Goal: Check status: Check status

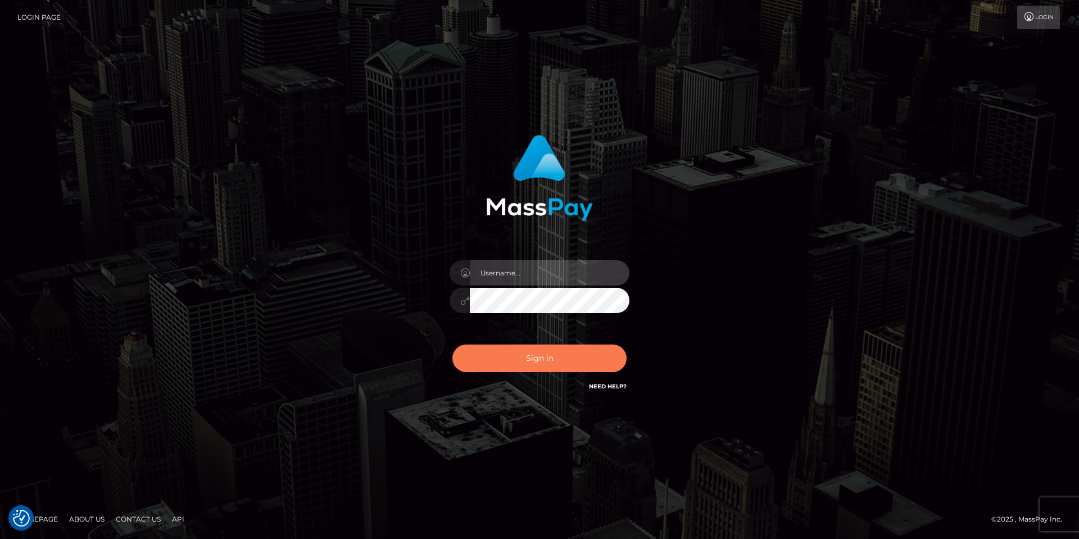
type input "[PERSON_NAME].Silversocial"
click at [548, 358] on button "Sign in" at bounding box center [539, 358] width 174 height 28
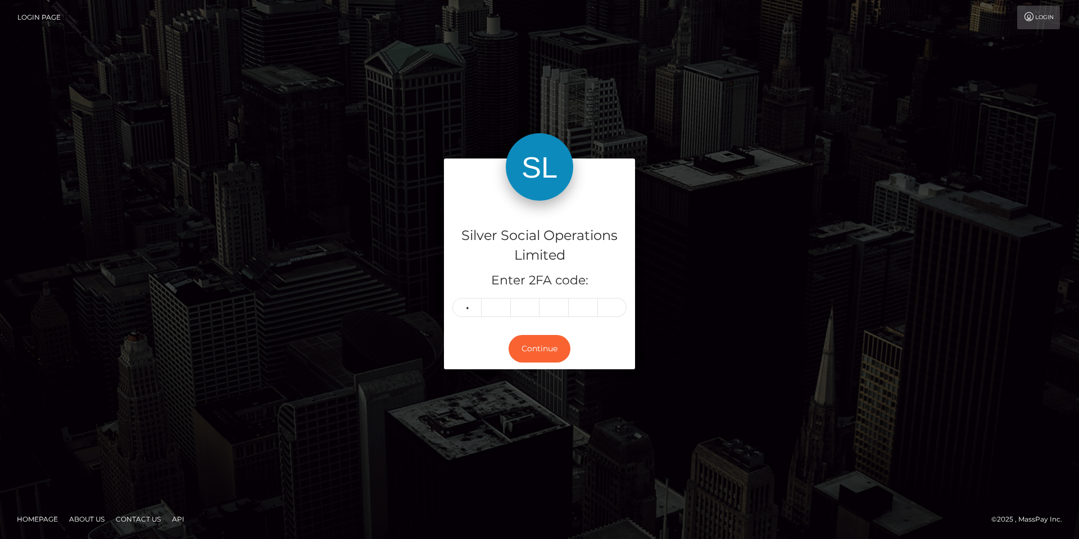
type input "5"
type input "8"
type input "9"
type input "8"
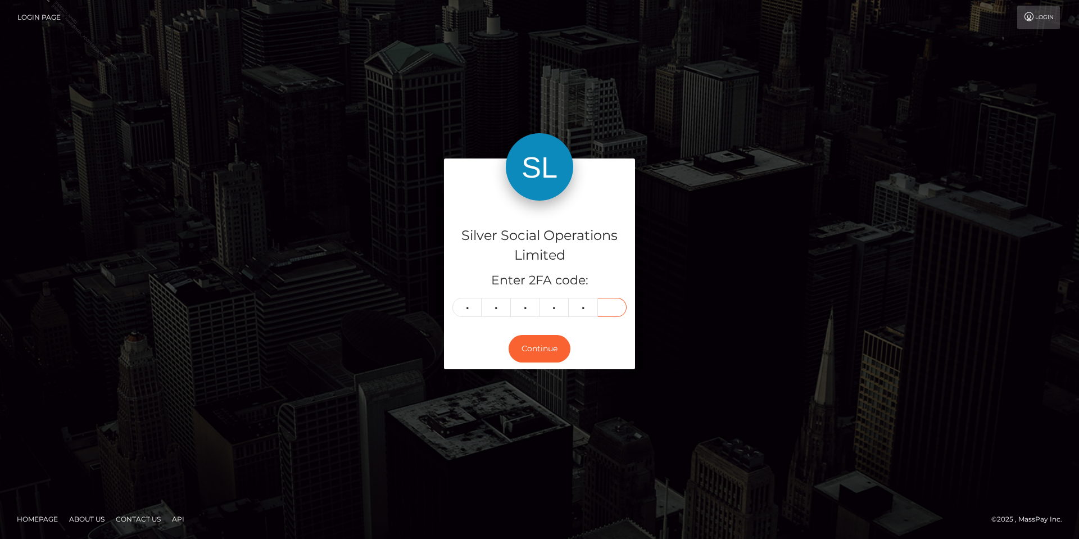
type input "7"
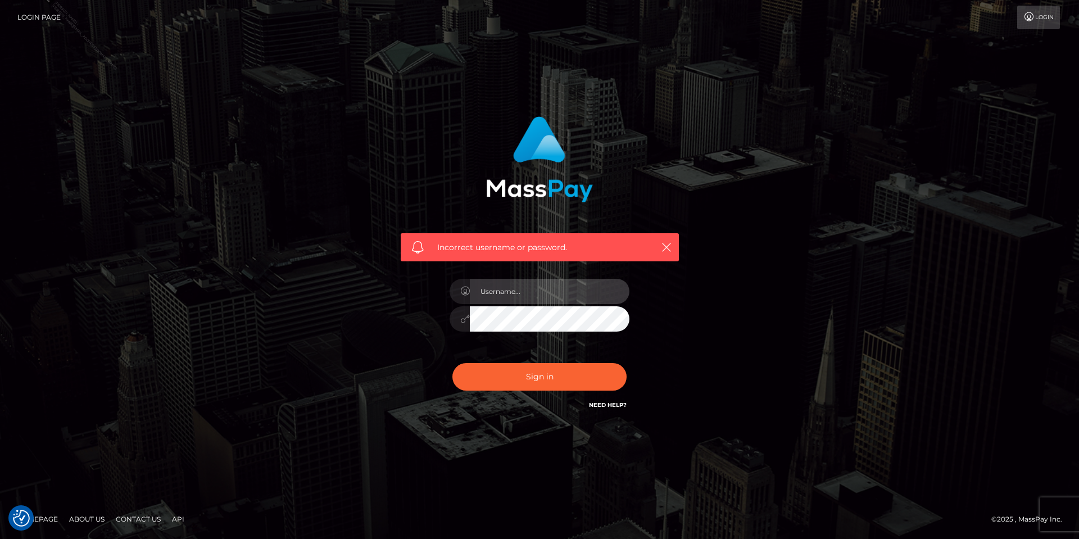
type input "Tania.Silversocial"
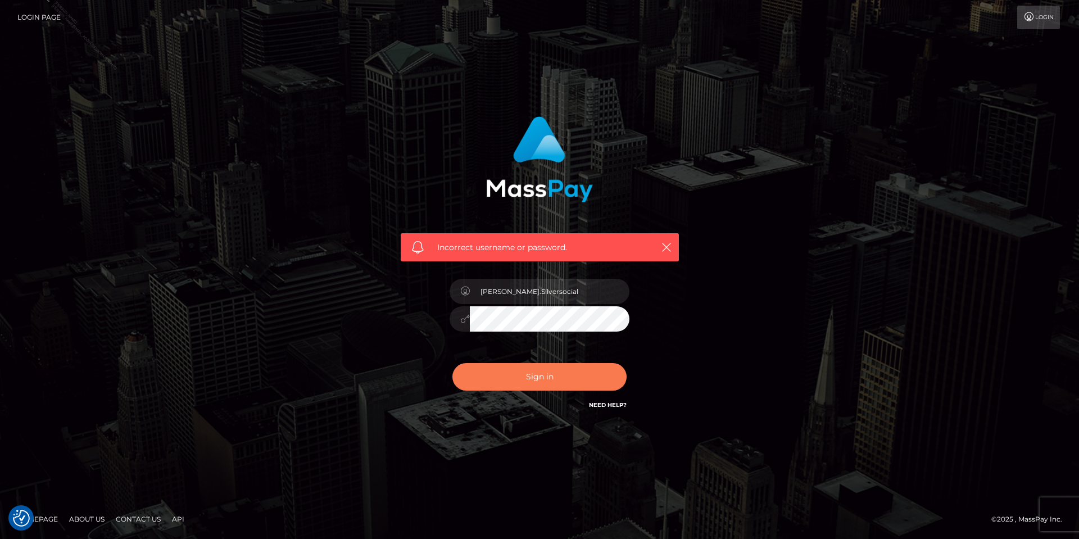
click at [552, 385] on button "Sign in" at bounding box center [539, 377] width 174 height 28
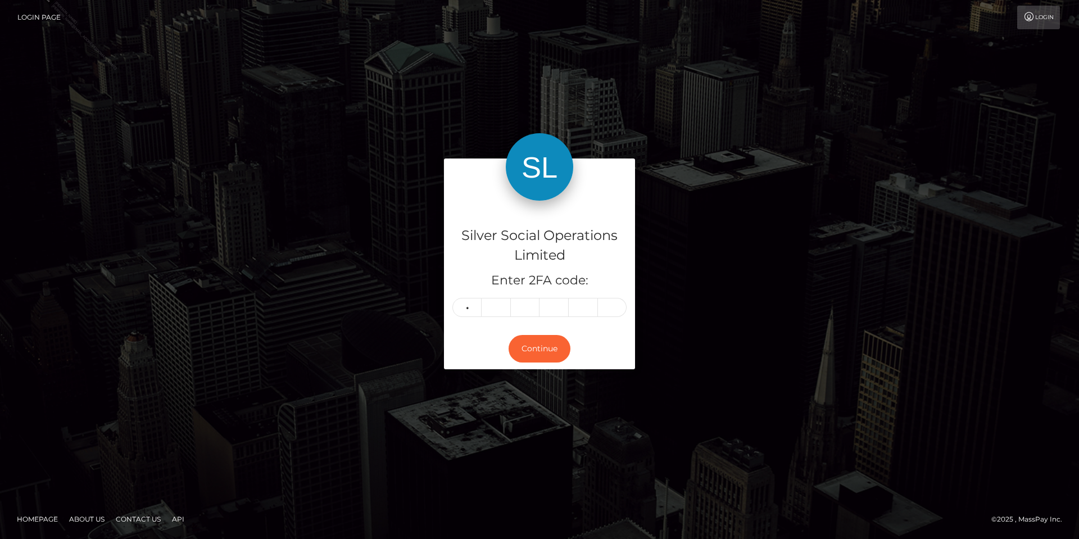
type input "8"
type input "6"
type input "0"
type input "3"
type input "8"
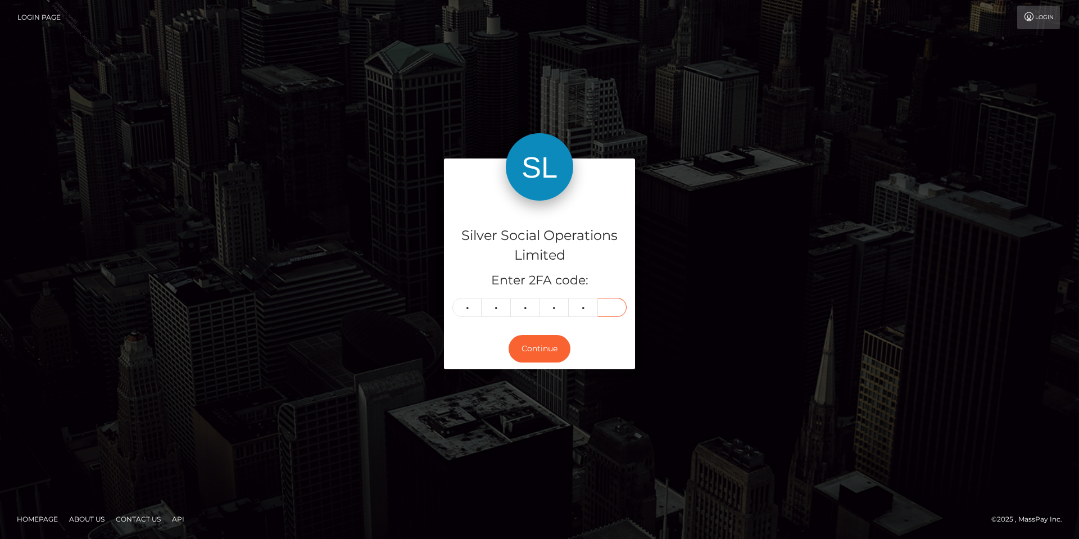
type input "5"
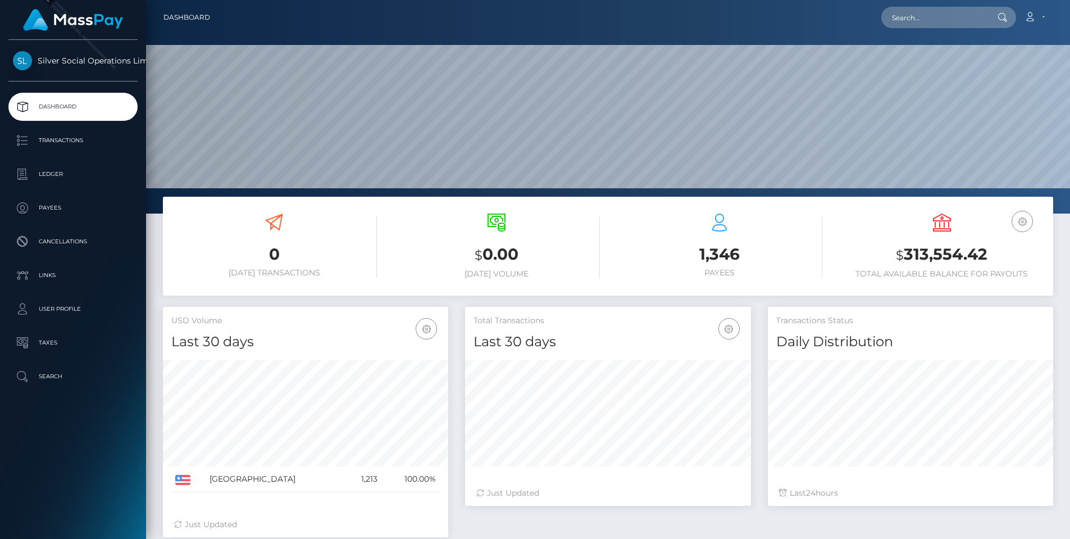
scroll to position [199, 286]
click at [948, 16] on input "text" at bounding box center [934, 17] width 106 height 21
paste input "245954897"
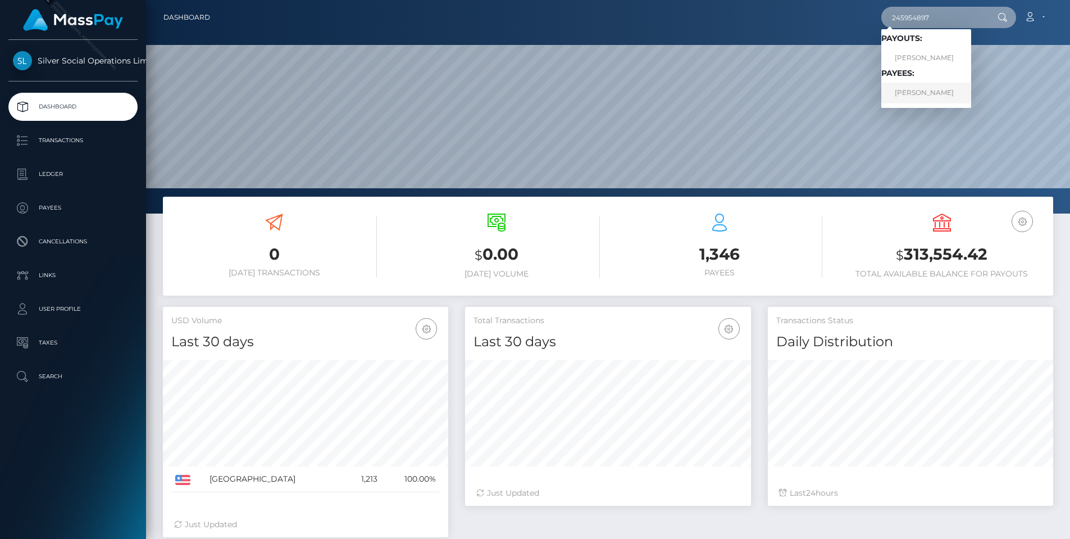
type input "245954897"
click at [900, 93] on link "HENRY C YIM" at bounding box center [926, 93] width 90 height 21
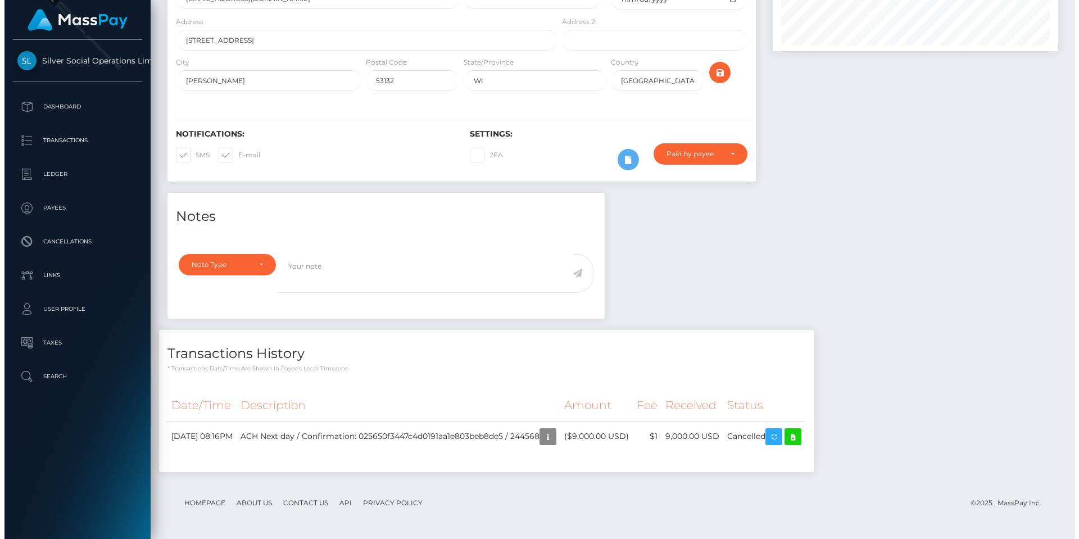
scroll to position [135, 286]
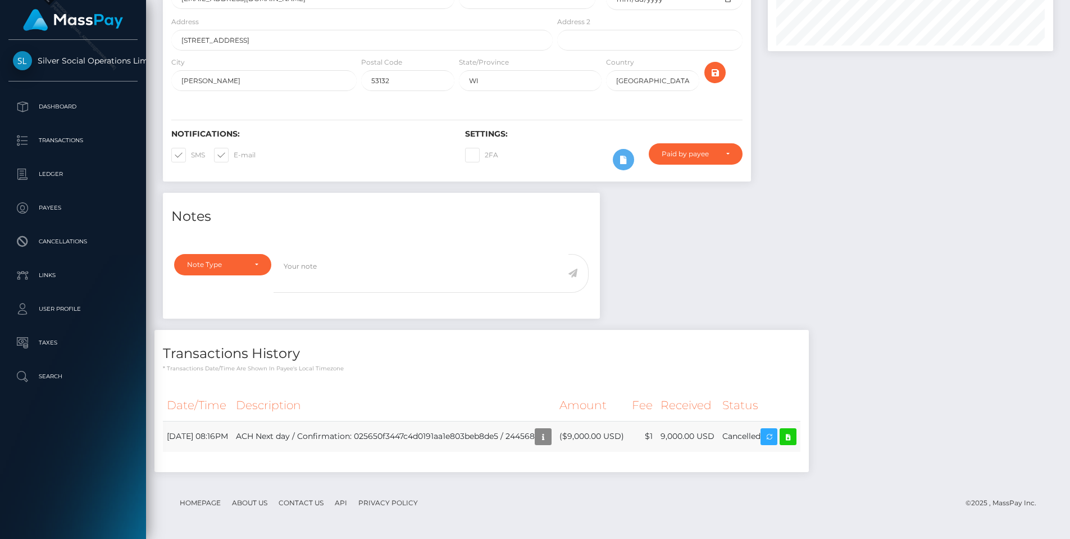
click at [340, 435] on td "ACH Next day / Confirmation: 025650f3447c4d0191aa1e803beb8de5 / 244568" at bounding box center [394, 436] width 324 height 31
click at [550, 435] on icon "button" at bounding box center [543, 437] width 13 height 14
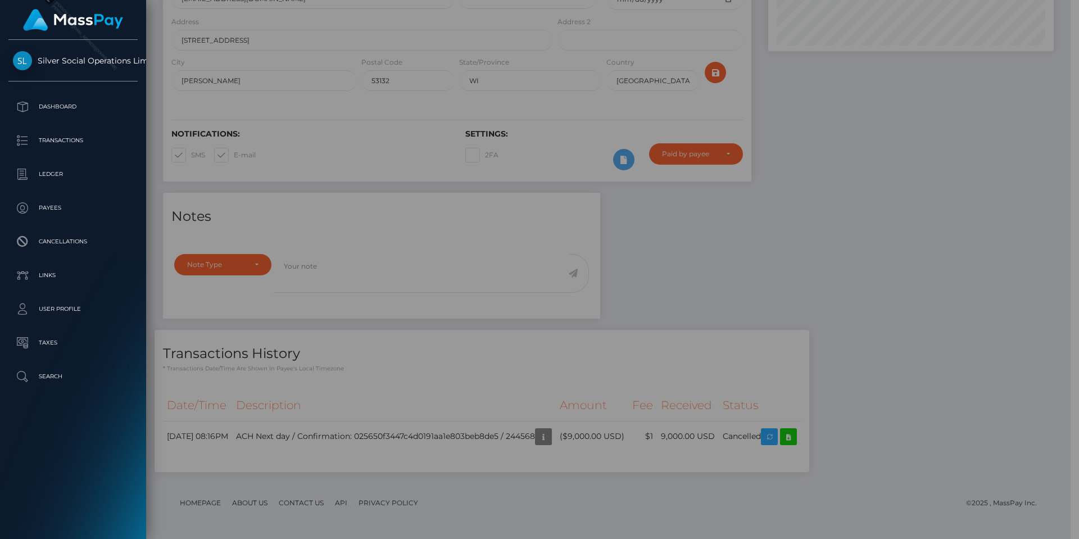
scroll to position [561670, 561519]
